Goal: Transaction & Acquisition: Purchase product/service

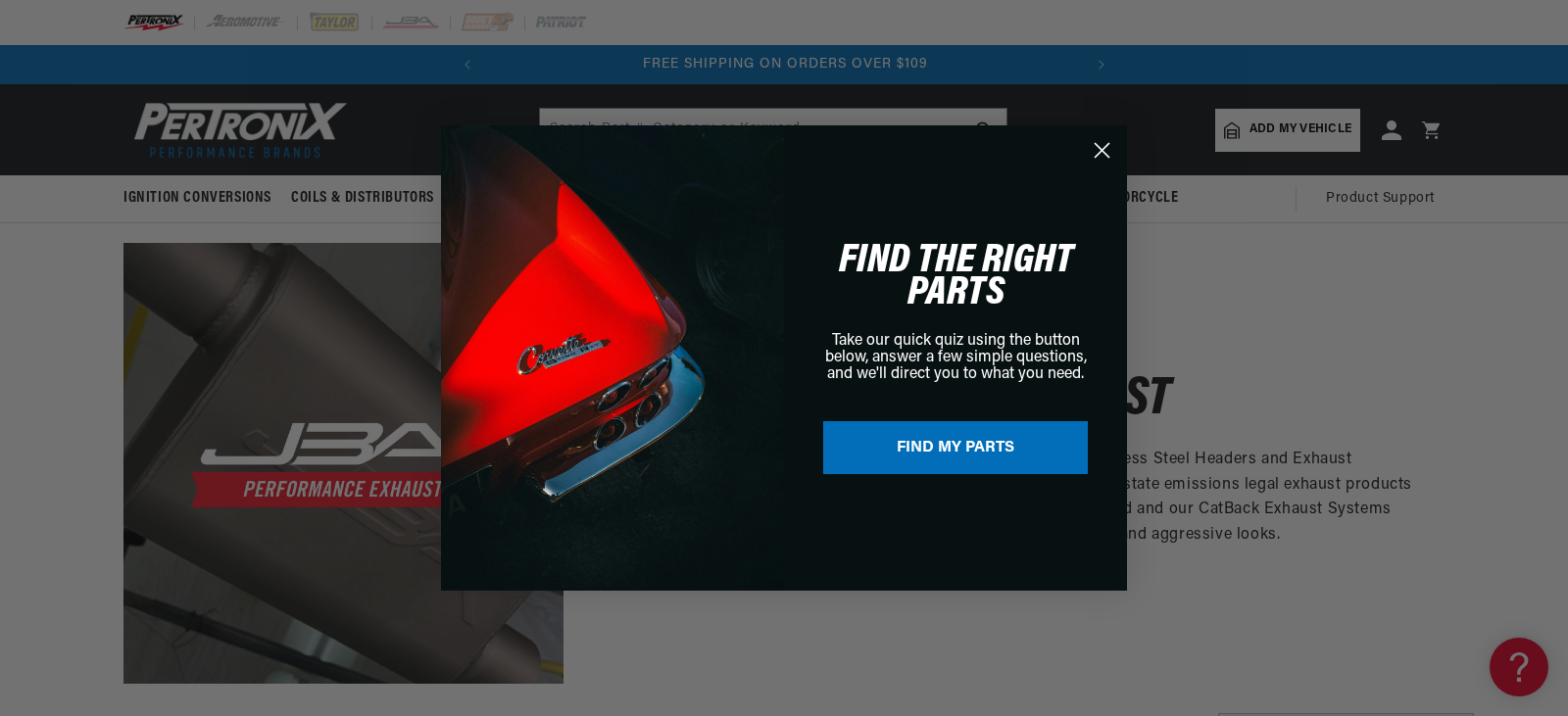
click at [1098, 155] on icon "Close dialog" at bounding box center [1103, 151] width 14 height 14
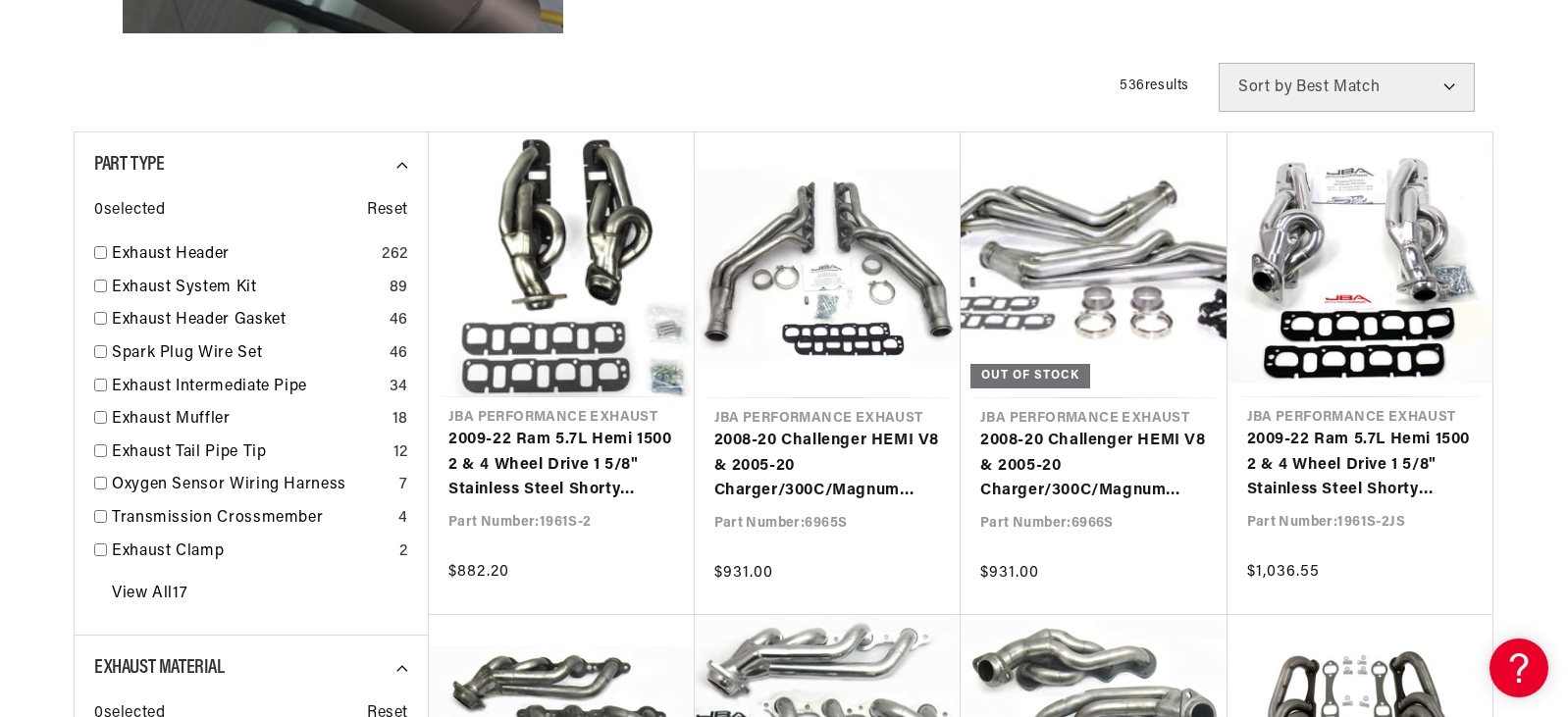
scroll to position [652, 0]
click at [95, 246] on input "checkbox" at bounding box center [100, 252] width 13 height 13
checkbox input "true"
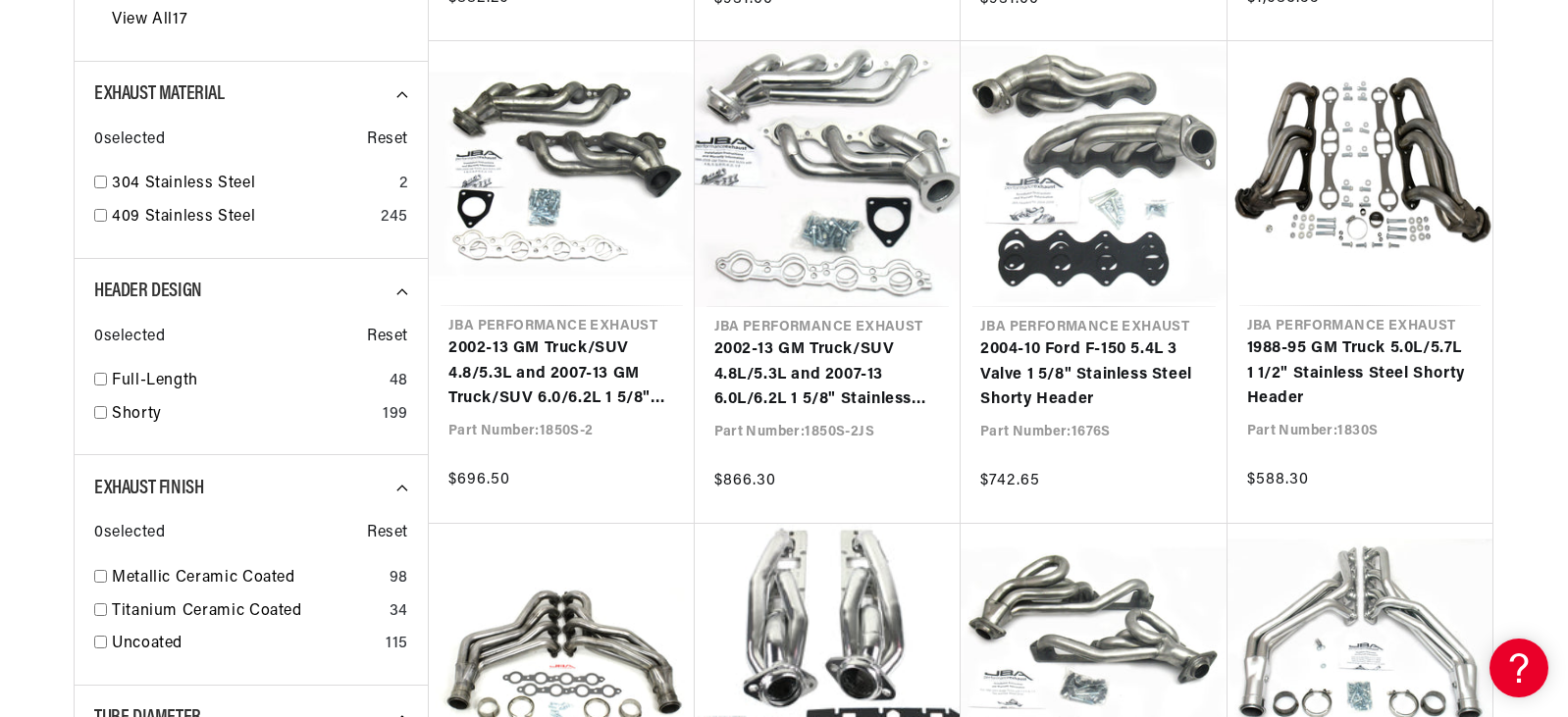
scroll to position [1226, 0]
click at [106, 409] on input "checkbox" at bounding box center [100, 411] width 13 height 13
checkbox input "true"
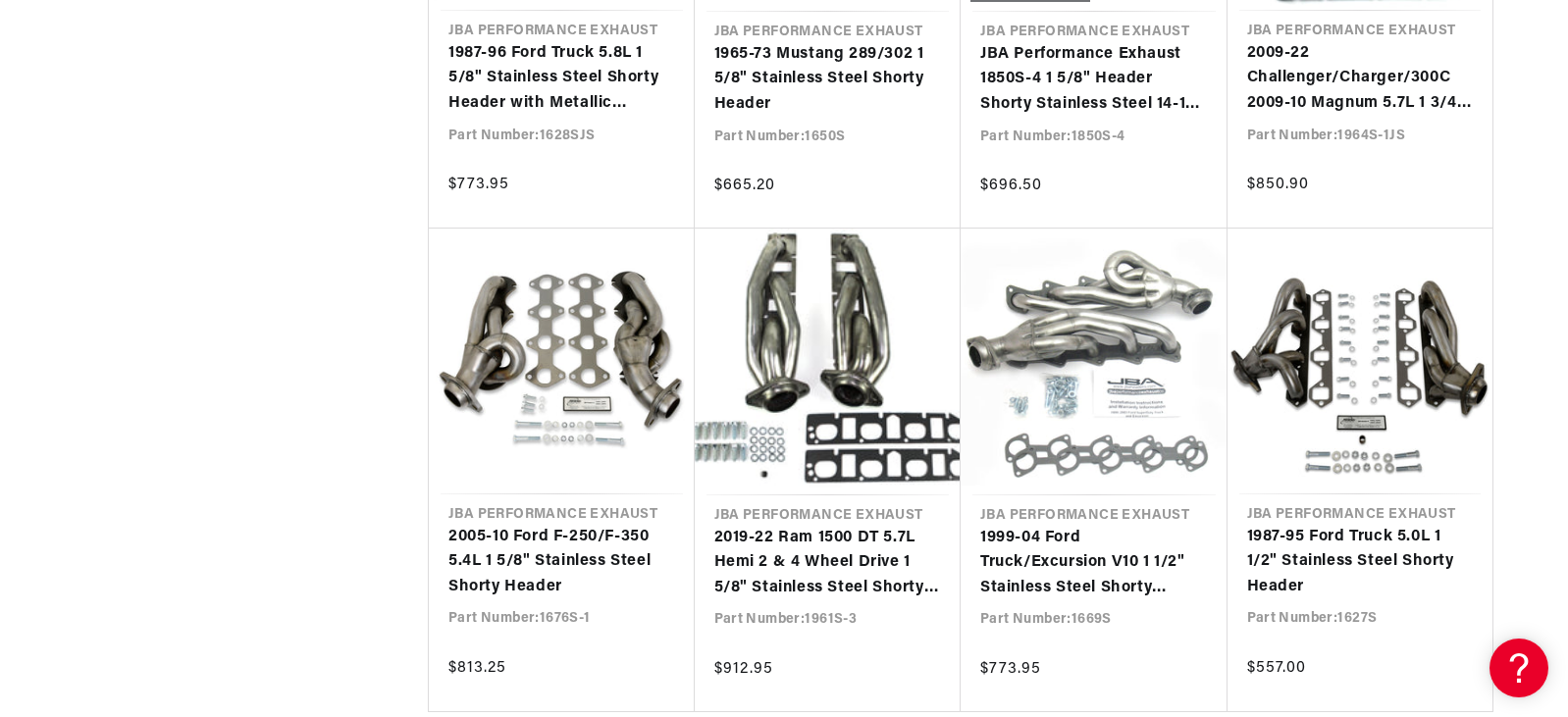
scroll to position [2976, 0]
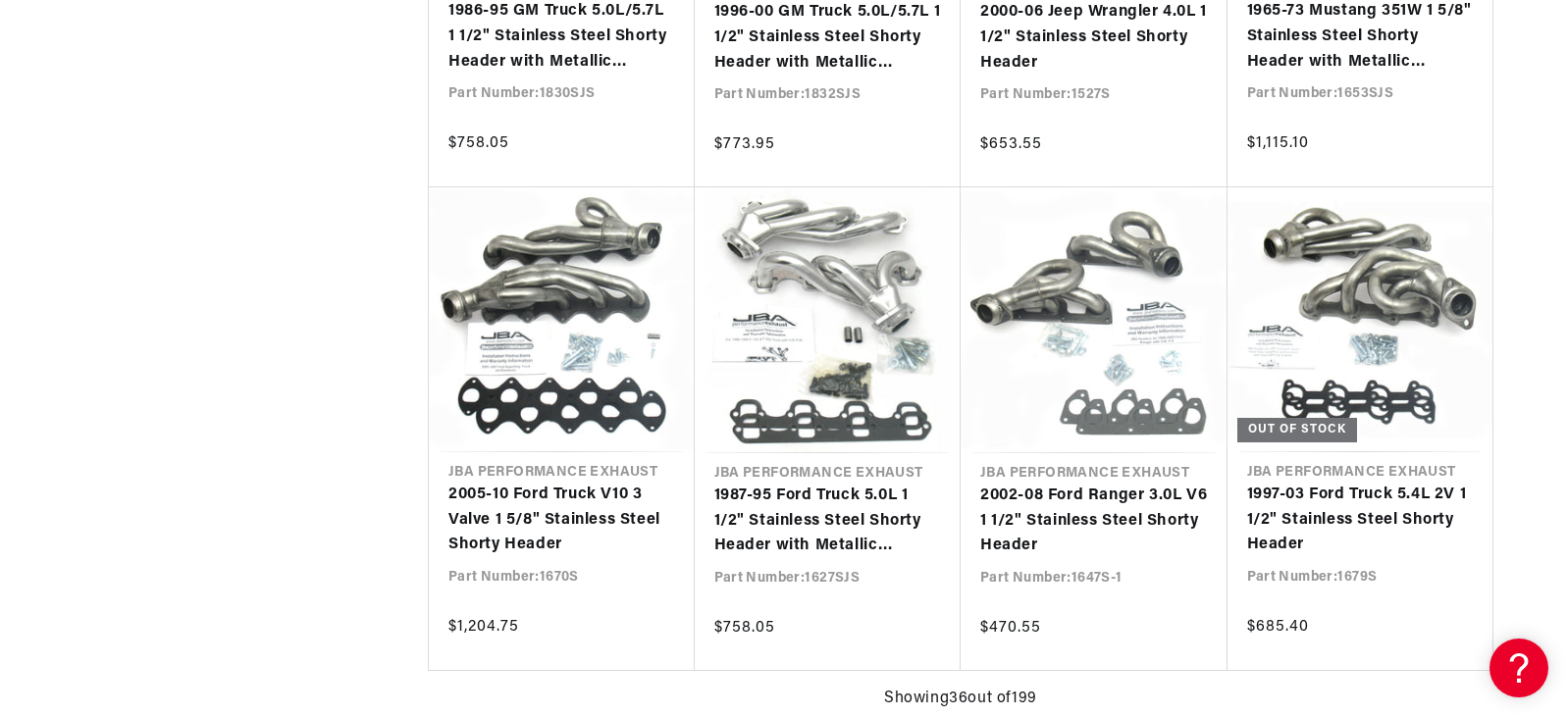
scroll to position [4466, 0]
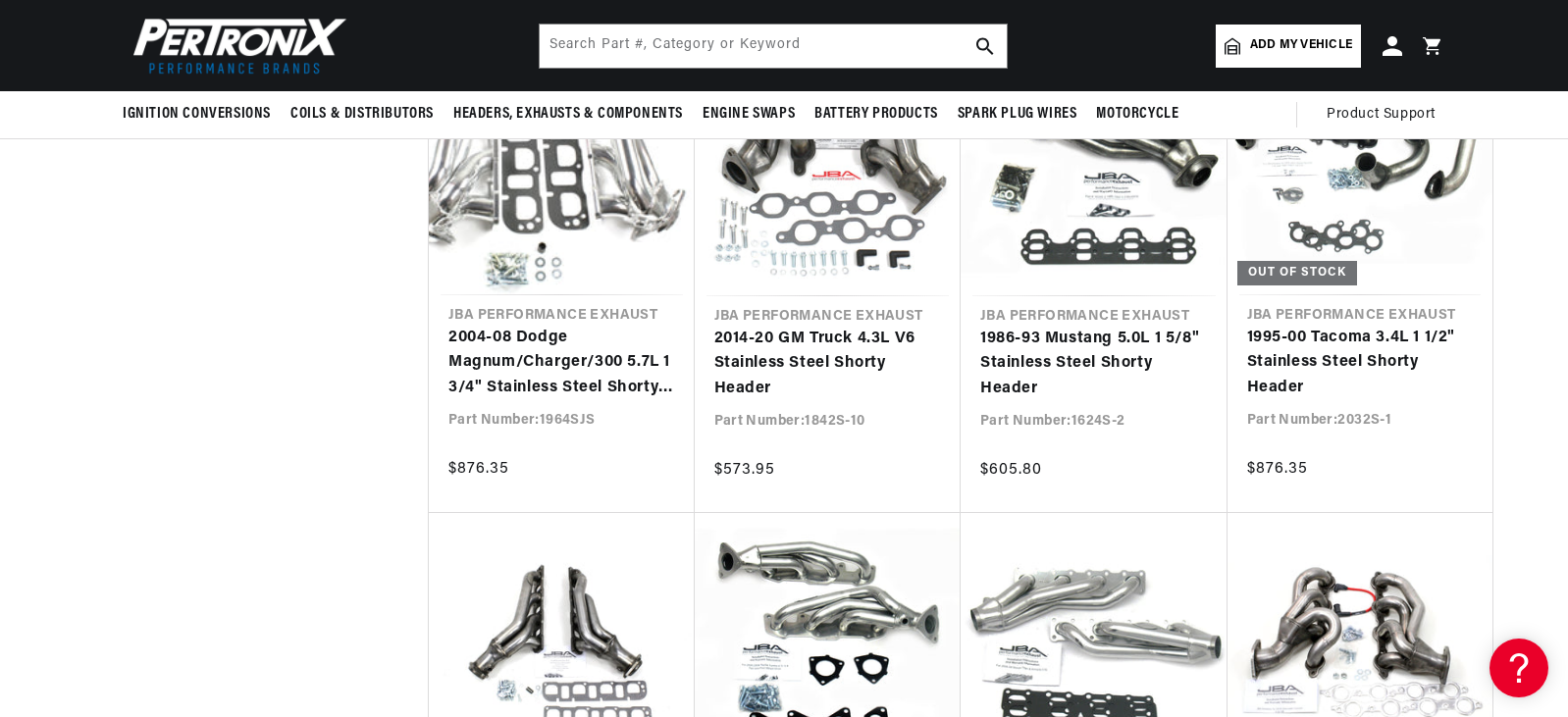
scroll to position [7037, 0]
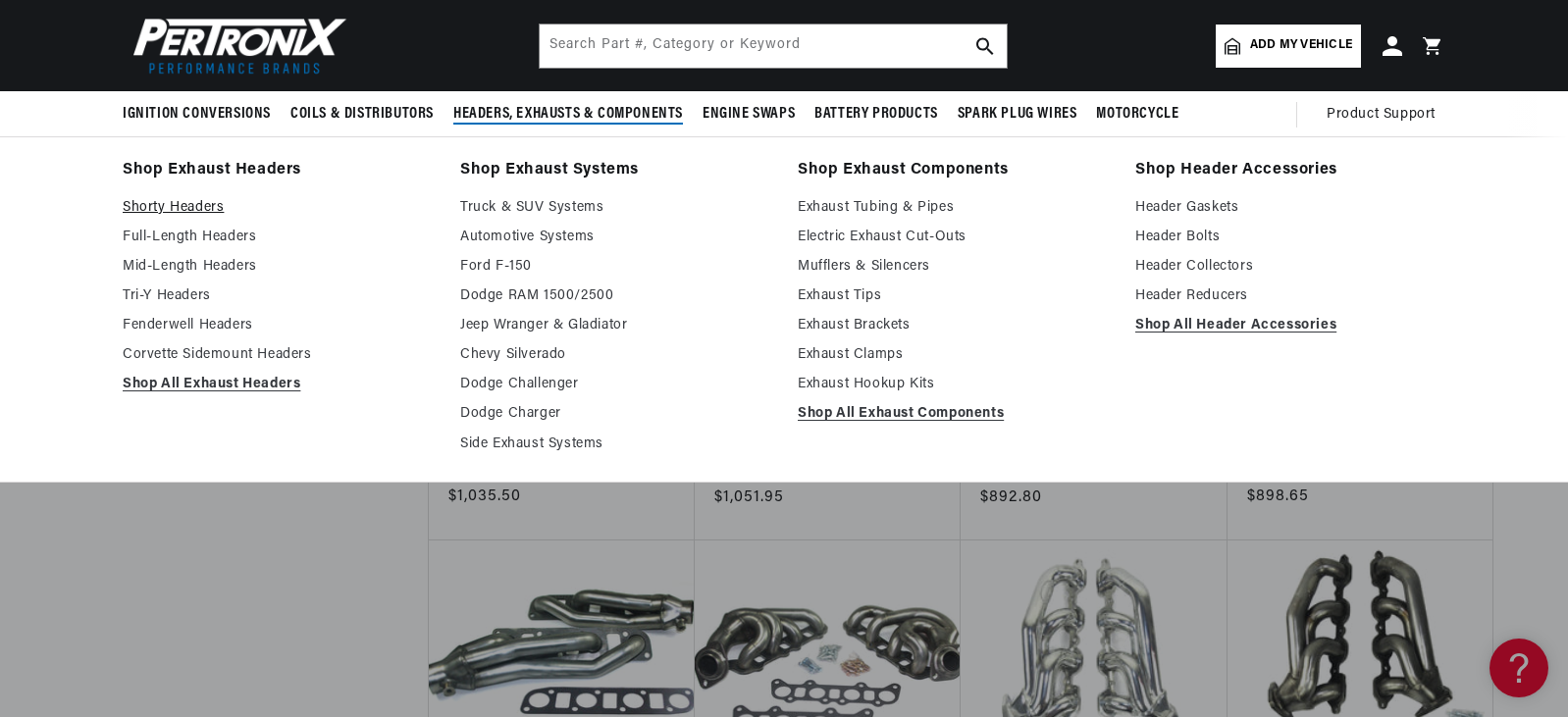
click at [208, 206] on link "Shorty Headers" at bounding box center [278, 209] width 311 height 24
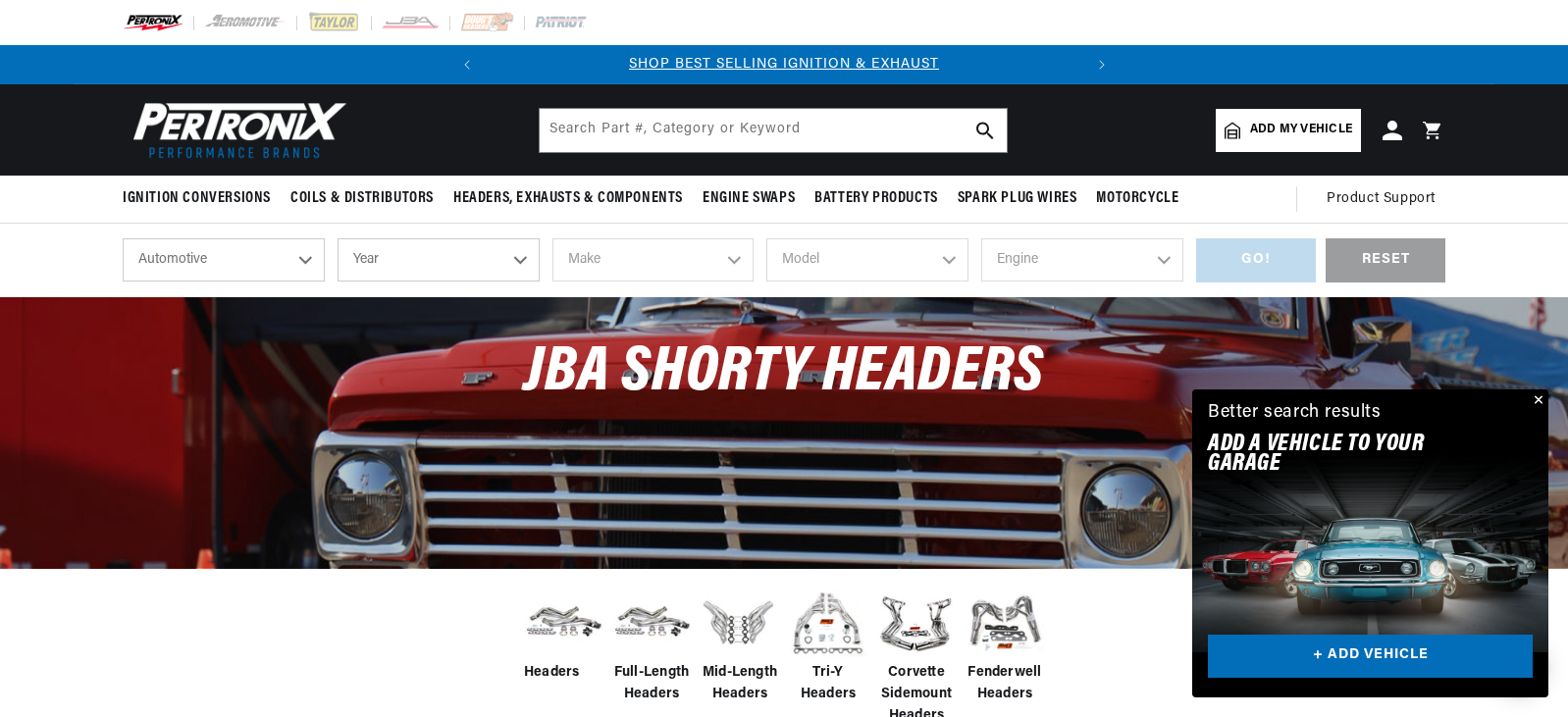
click at [383, 266] on select "Year 2026 2025 2024 2023 2022 2021 2020 2019 2018 2017 2016 2015 2014 2013 2012…" at bounding box center [438, 260] width 202 height 43
select select "2007"
click at [338, 239] on select "Year 2026 2025 2024 2023 2022 2021 2020 2019 2018 2017 2016 2015 2014 2013 2012…" at bounding box center [438, 260] width 202 height 43
select select "2007"
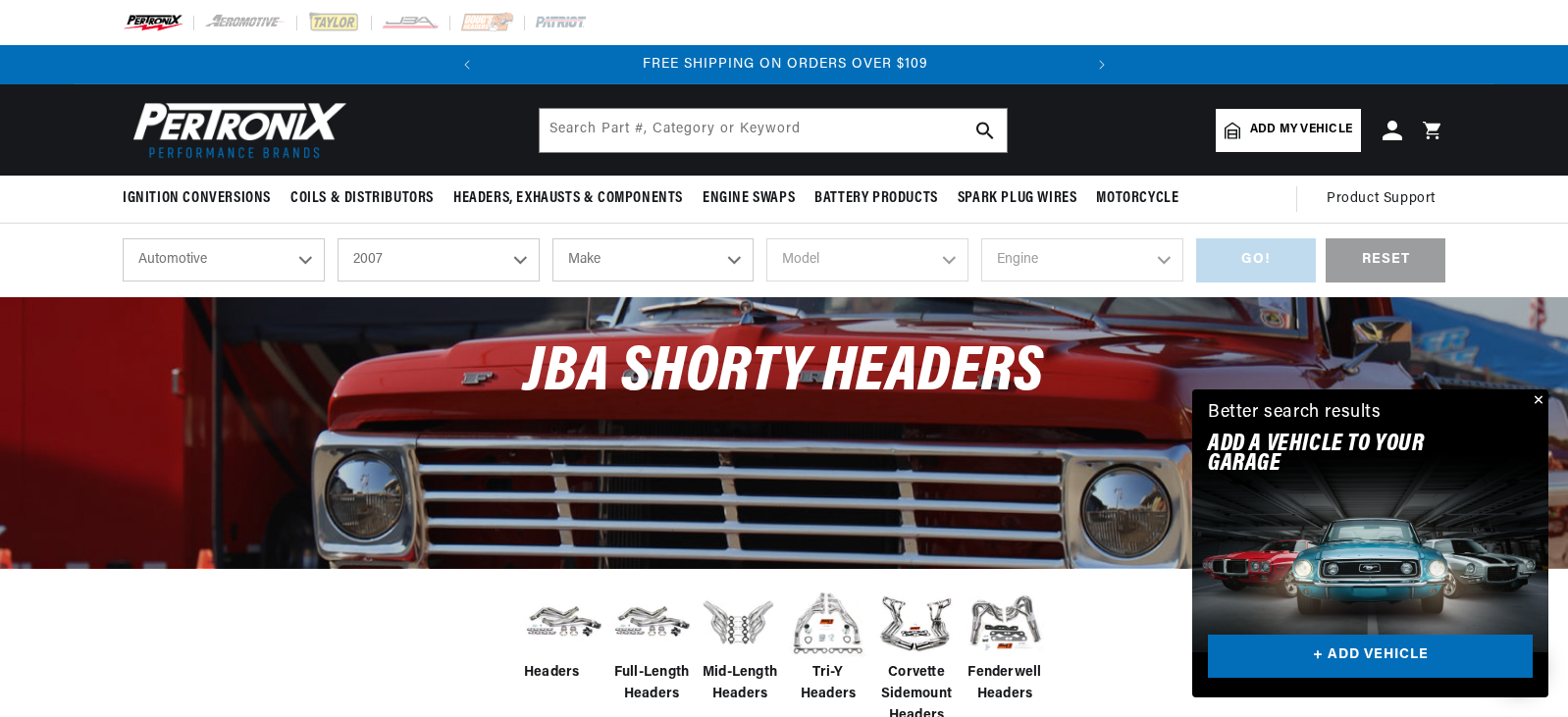
click at [679, 255] on select "Make Avanti Buick Cadillac Chevrolet Chrysler Dodge Ford GMC Hummer Isuzu Jeep …" at bounding box center [653, 260] width 202 height 43
select select "Toyota"
click at [552, 239] on select "Make Avanti Buick Cadillac Chevrolet Chrysler Dodge Ford GMC Hummer Isuzu Jeep …" at bounding box center [653, 260] width 202 height 43
select select "Toyota"
click at [873, 267] on select "Model 4Runner FJ Cruiser Sequoia Tacoma Tundra" at bounding box center [867, 260] width 202 height 43
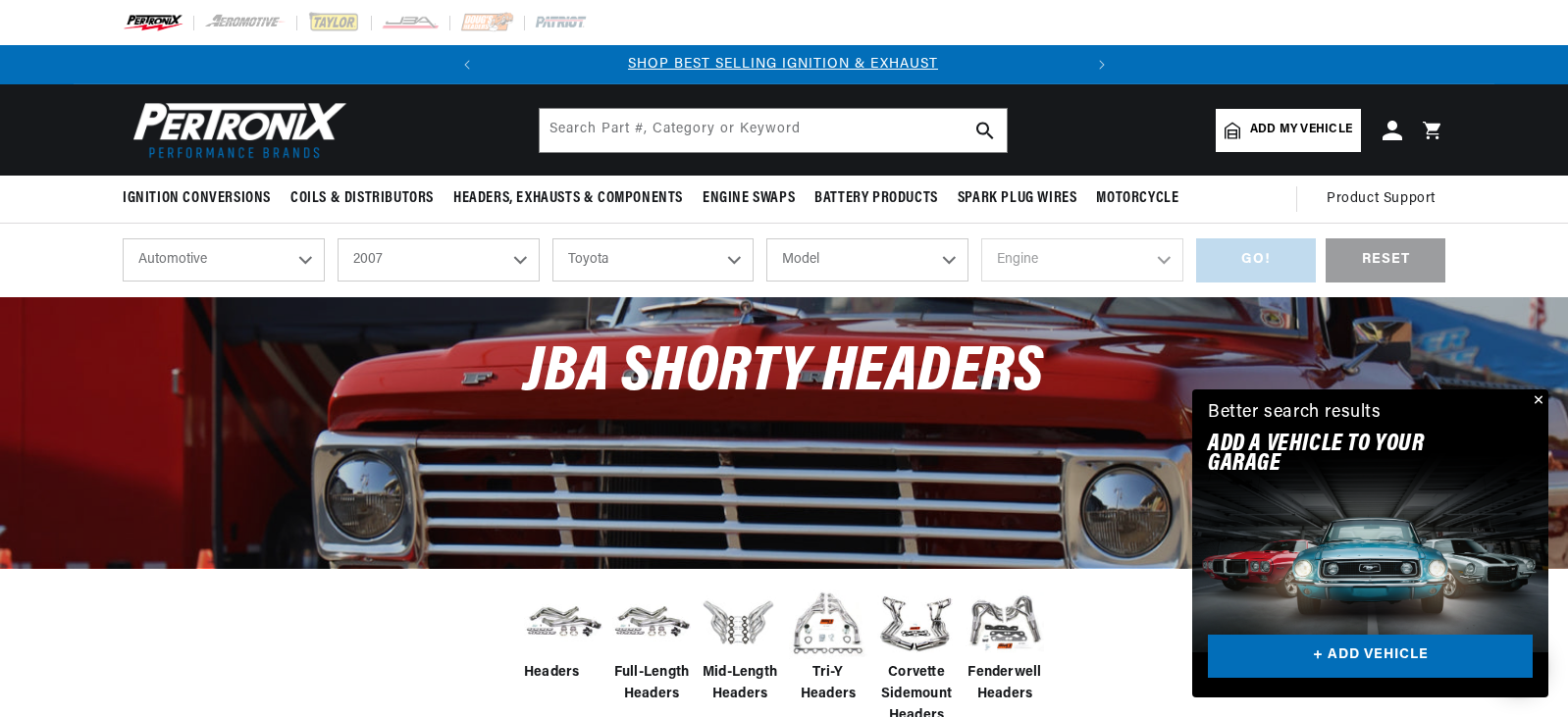
scroll to position [0, 0]
select select "Sequoia"
click at [766, 239] on select "Model 4Runner FJ Cruiser Sequoia Tacoma Tundra" at bounding box center [867, 260] width 202 height 43
select select "Sequoia"
click at [1053, 253] on select "Engine 4.7L" at bounding box center [1083, 260] width 202 height 43
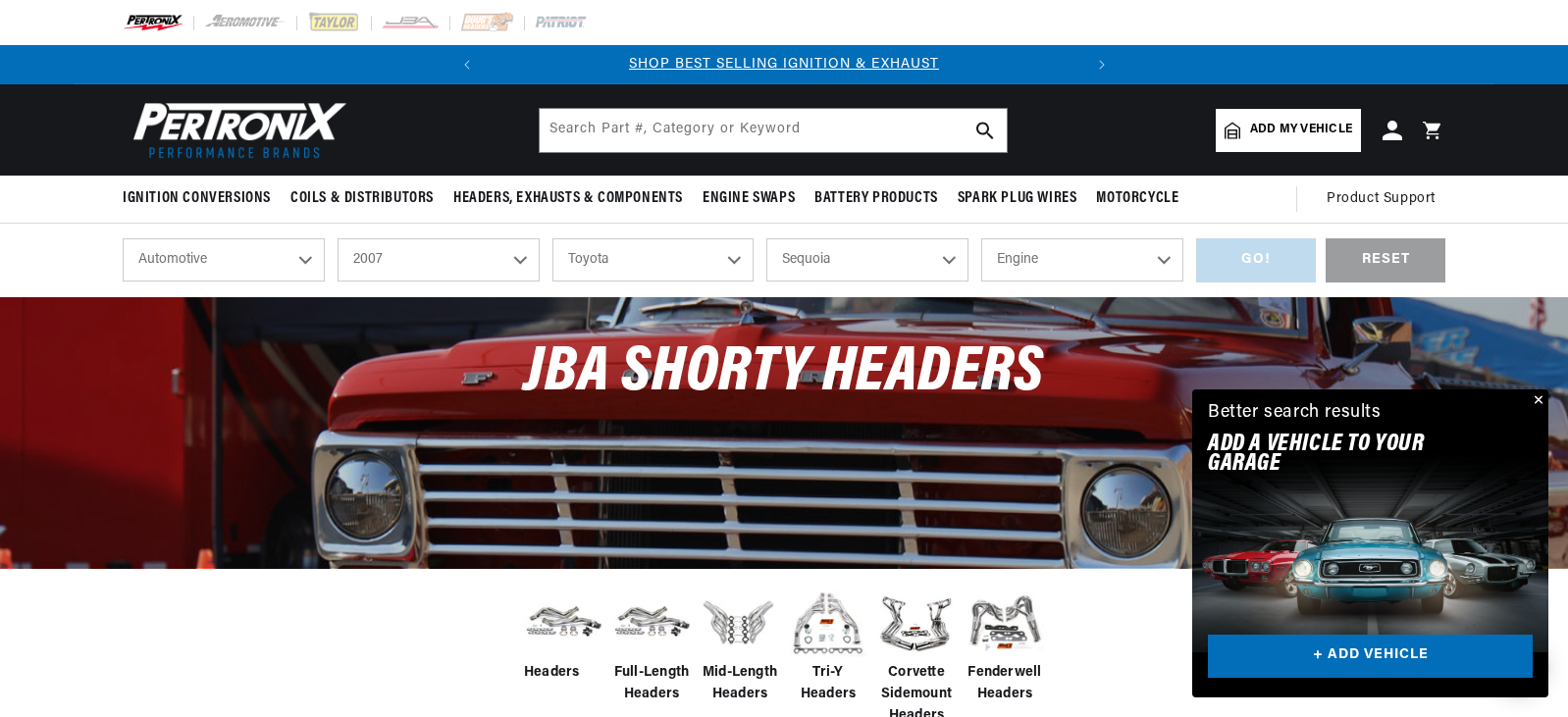
select select "4.7L"
click at [982, 239] on select "Engine 4.7L" at bounding box center [1083, 260] width 202 height 43
select select "4.7L"
click at [1247, 256] on div "GO!" at bounding box center [1256, 261] width 120 height 44
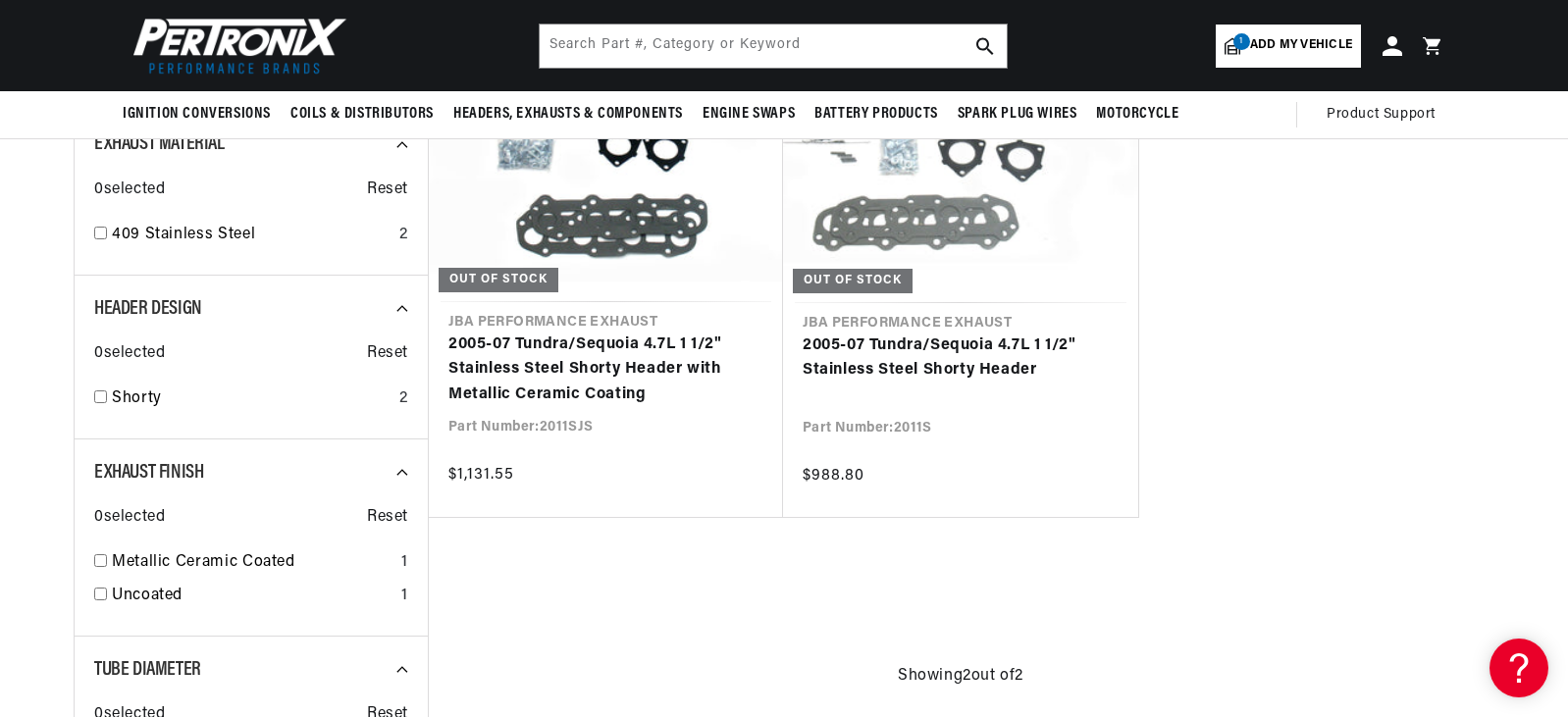
scroll to position [0, 595]
click at [1293, 399] on ul "Out of stock JBA Performance Exhaust 2005-07 Tundra/Sequoia 4.7L 1 1/2" Stainle…" at bounding box center [960, 233] width 1066 height 571
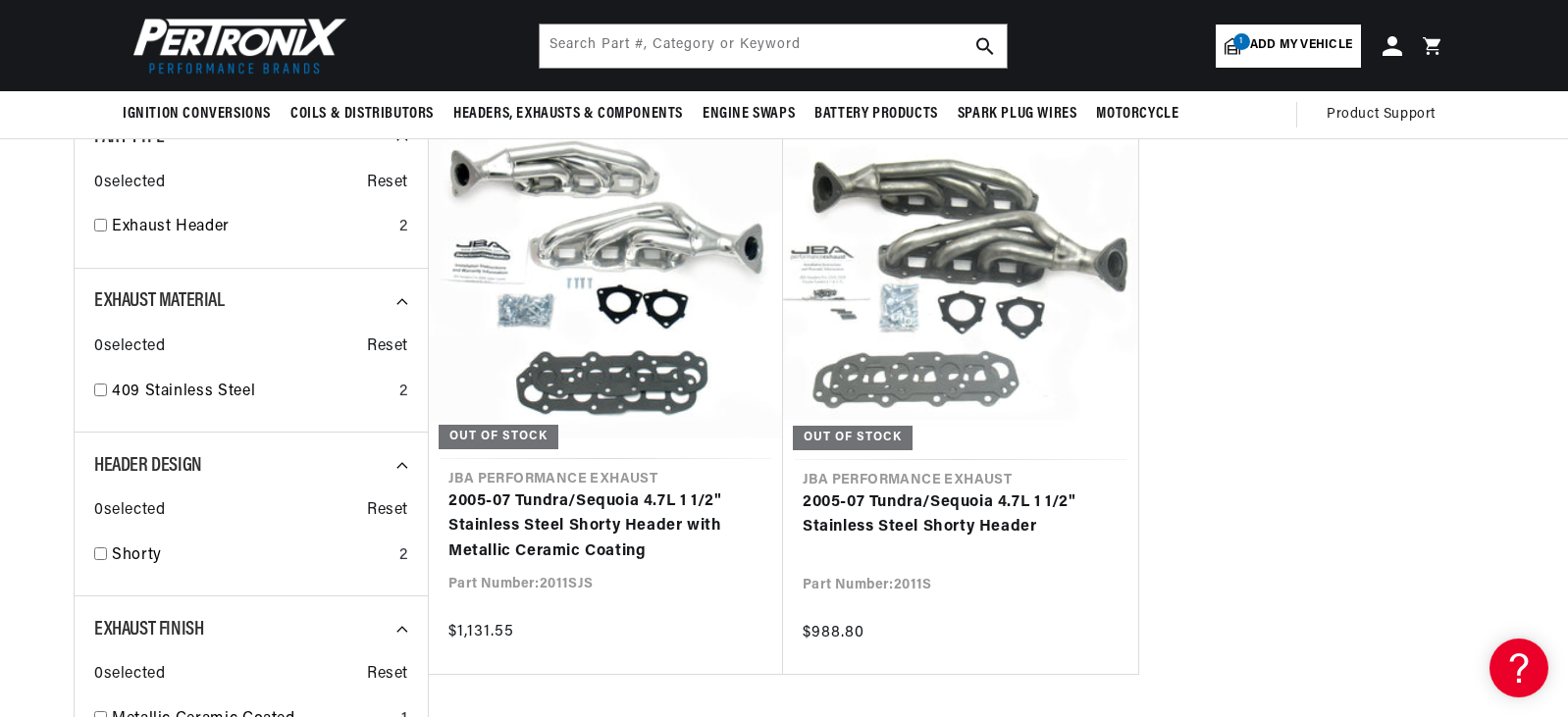
scroll to position [0, 0]
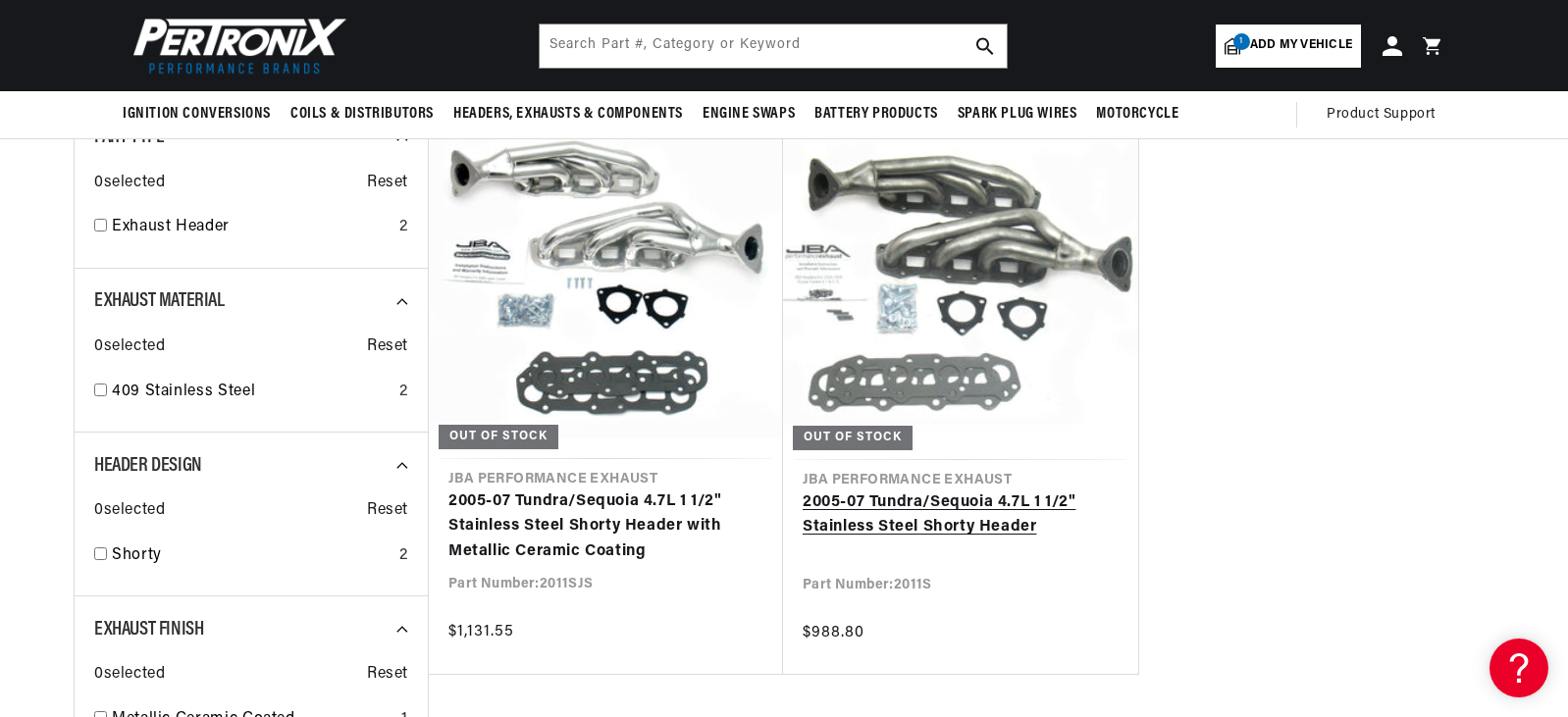
click at [878, 508] on link "2005-07 Tundra/Sequoia 4.7L 1 1/2" Stainless Steel Shorty Header" at bounding box center [961, 515] width 316 height 50
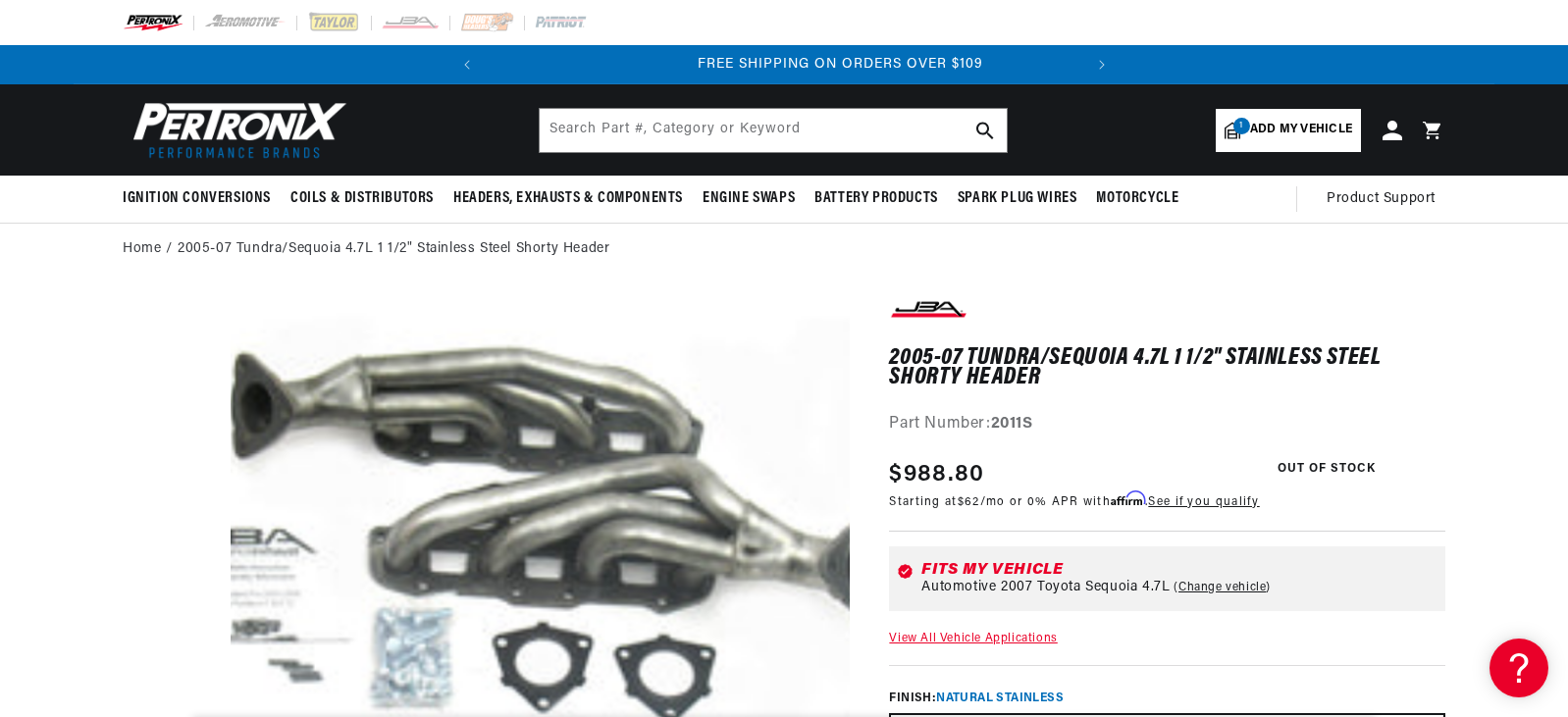
scroll to position [0, 595]
